Goal: Check status

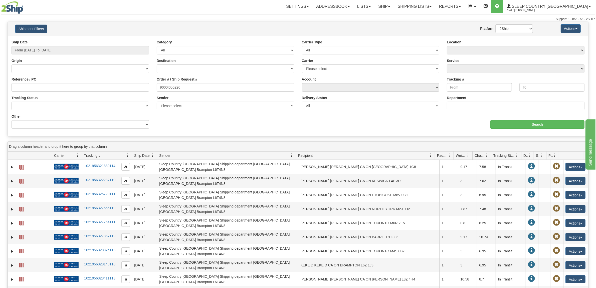
type input "9000I056220"
click at [87, 48] on input "From [DATE] To [DATE]" at bounding box center [81, 50] width 138 height 9
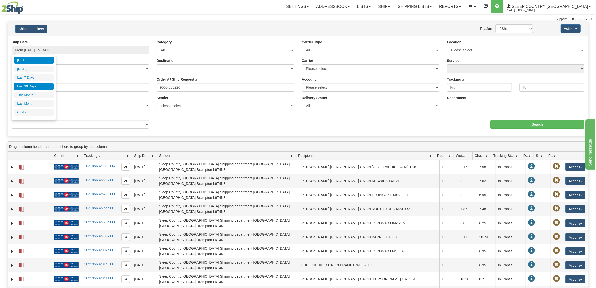
click at [48, 88] on li "Last 30 Days" at bounding box center [34, 86] width 40 height 7
type input "From [DATE] To [DATE]"
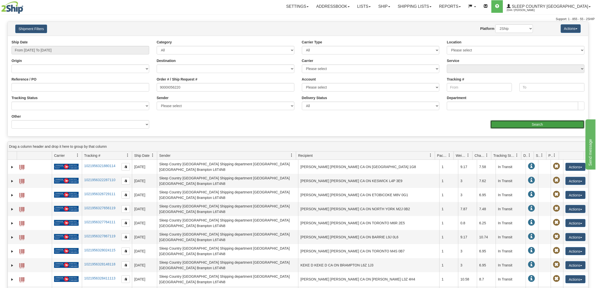
click at [554, 123] on input "Search" at bounding box center [538, 124] width 94 height 9
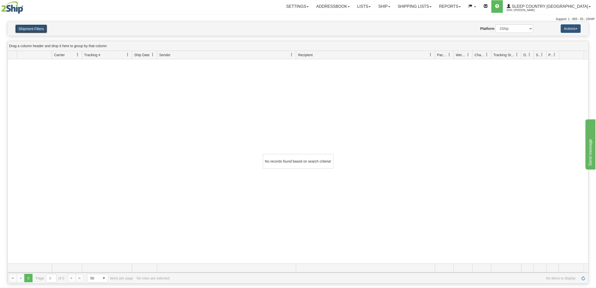
click at [23, 31] on button "Shipment Filters" at bounding box center [31, 29] width 32 height 9
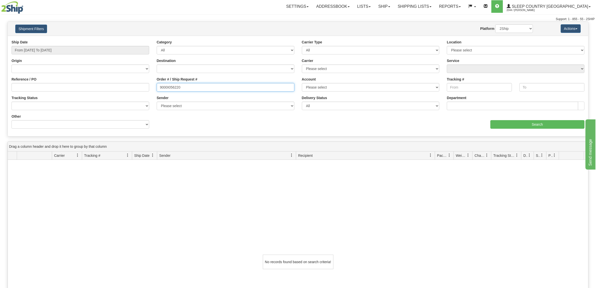
click at [159, 88] on input "9000I056220" at bounding box center [226, 87] width 138 height 9
click at [46, 47] on input "From [DATE] To [DATE]" at bounding box center [81, 50] width 138 height 9
click at [51, 89] on li "Last 30 Days" at bounding box center [34, 86] width 40 height 7
click at [525, 130] on div "Ship Date From [DATE] To [DATE] Category All Inbound Outbound Carrier Type All …" at bounding box center [298, 86] width 581 height 93
